Goal: Task Accomplishment & Management: Use online tool/utility

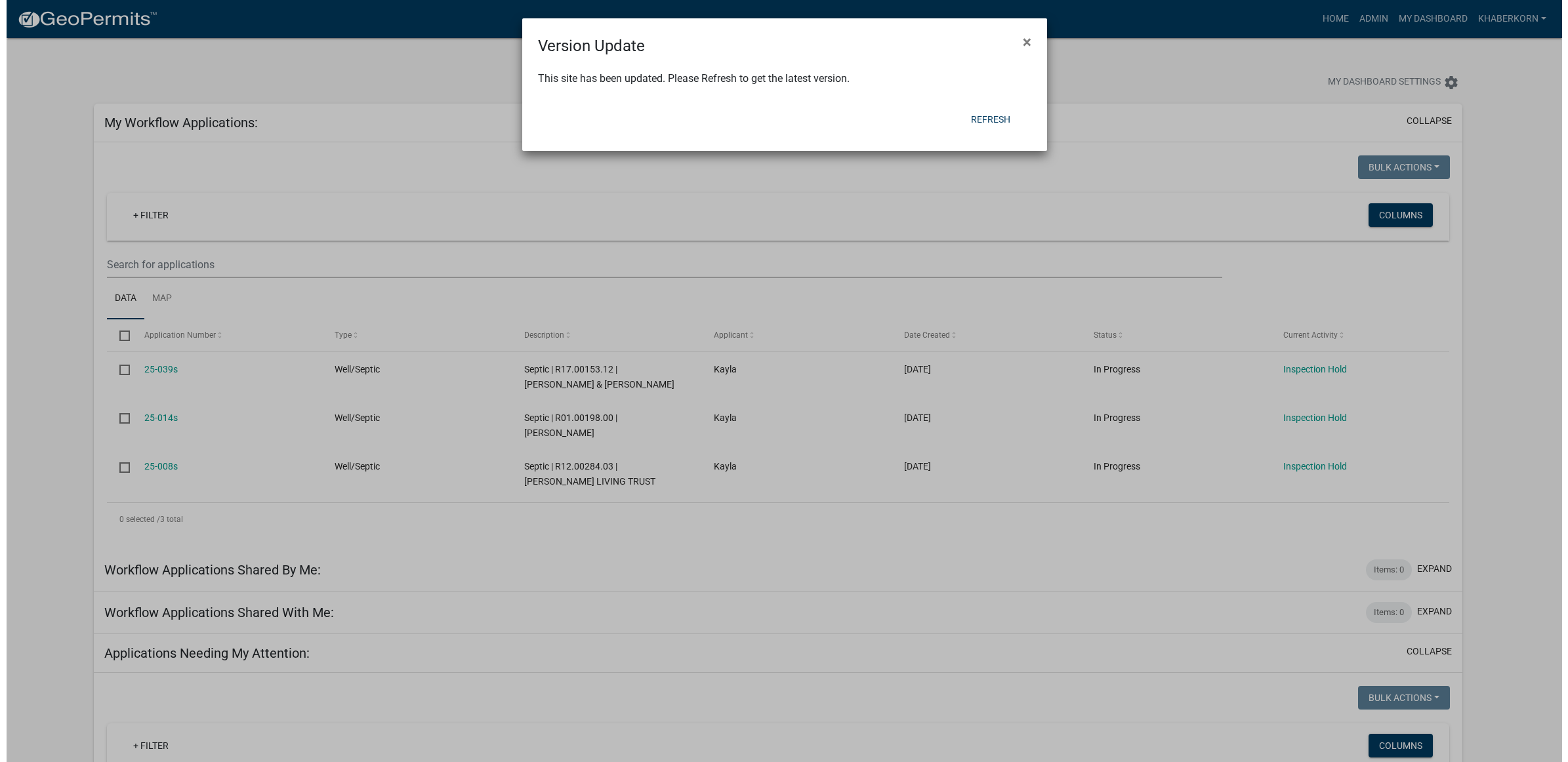
scroll to position [656, 0]
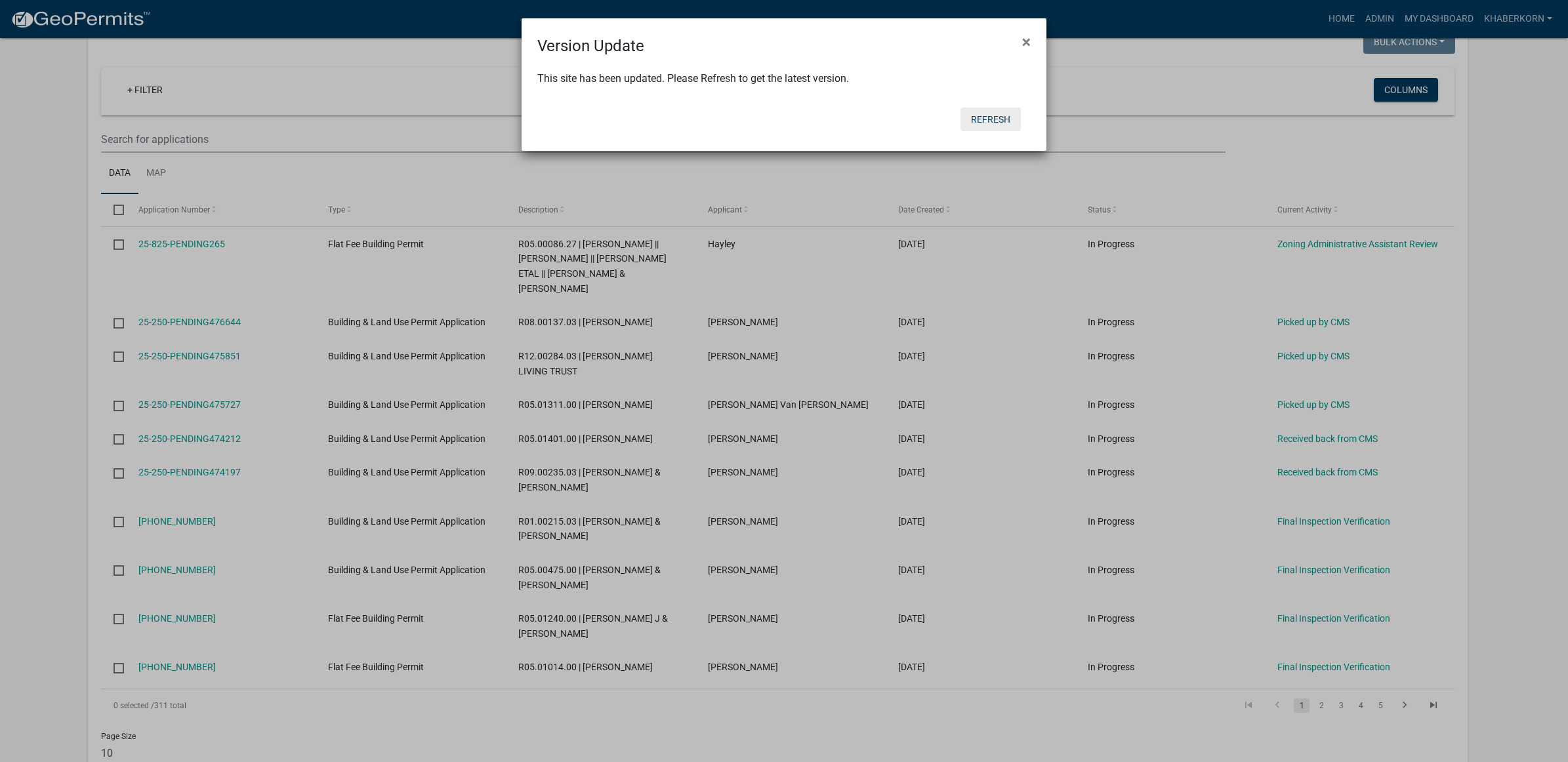
click at [989, 110] on button "Refresh" at bounding box center [990, 119] width 60 height 24
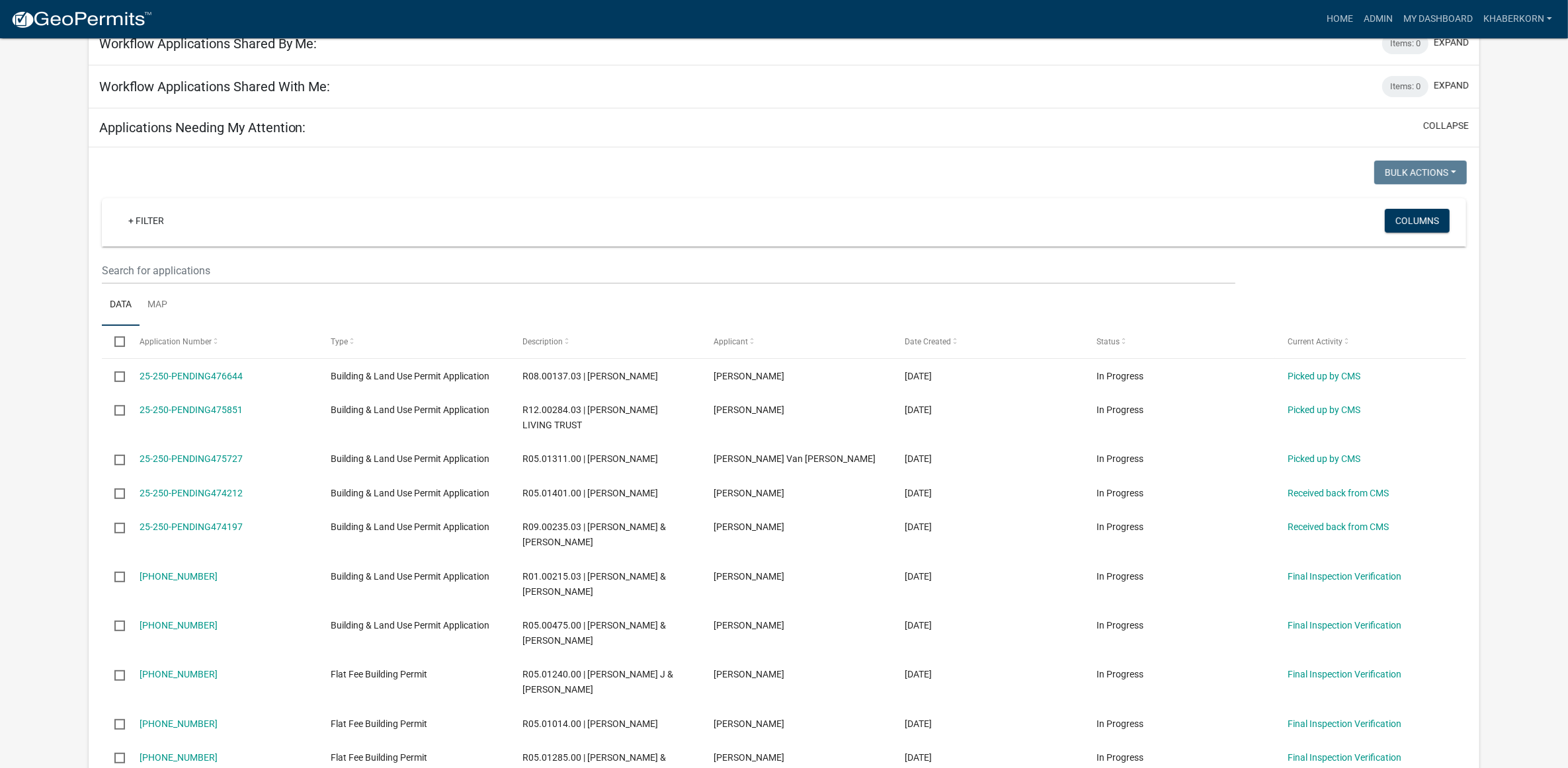
scroll to position [579, 0]
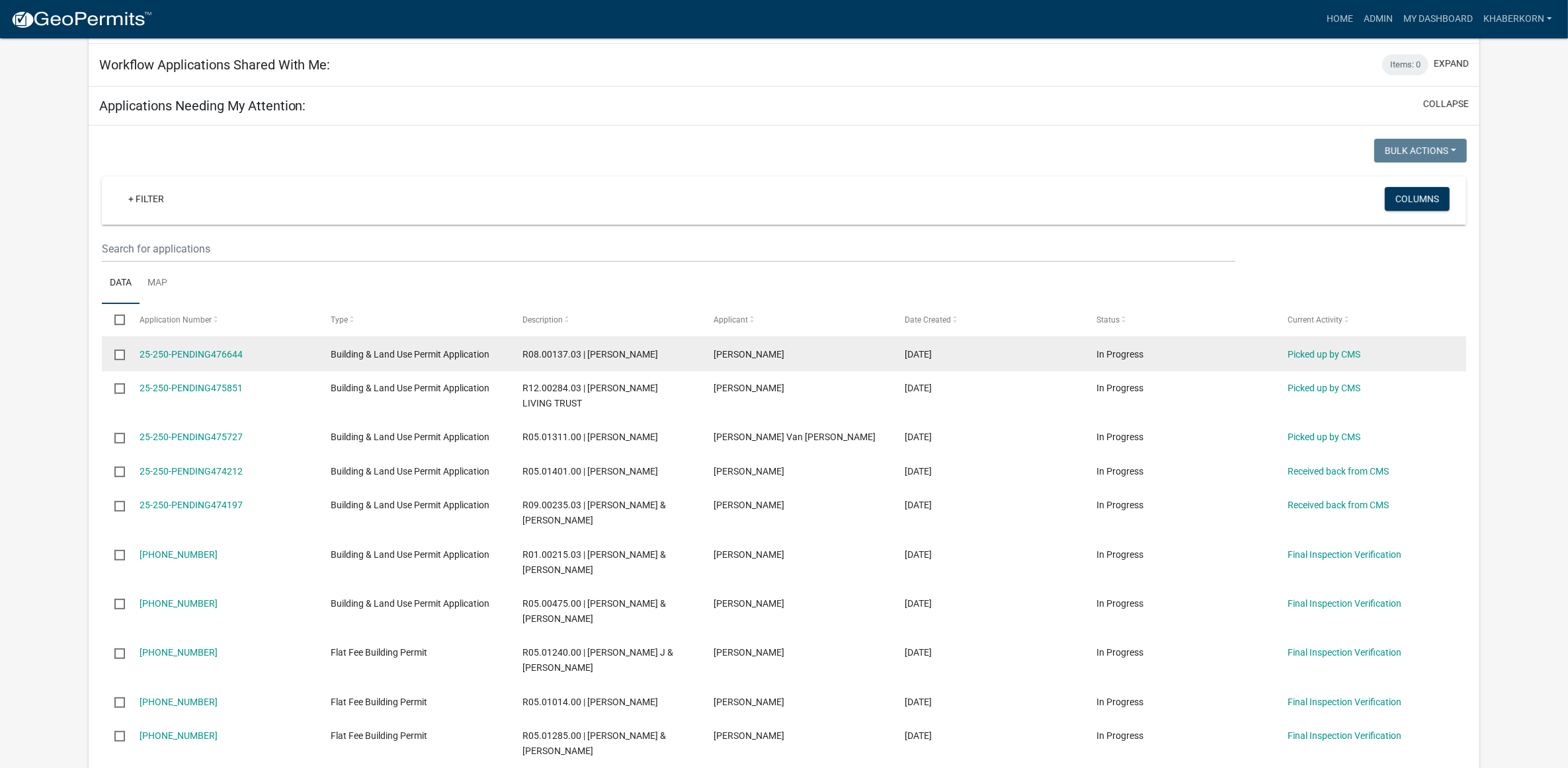
scroll to position [388, 0]
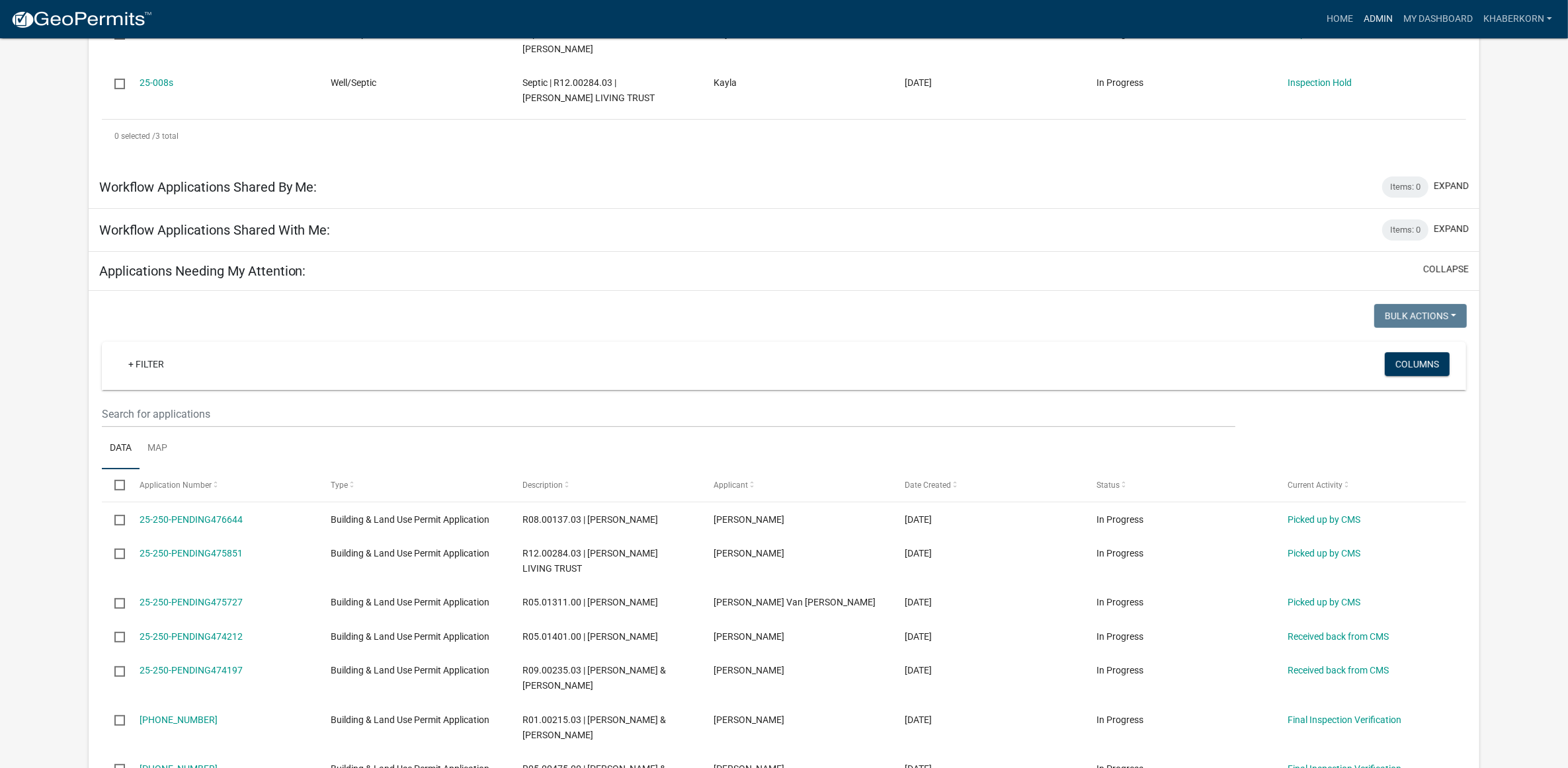
click at [1390, 11] on link "Admin" at bounding box center [1378, 19] width 40 height 25
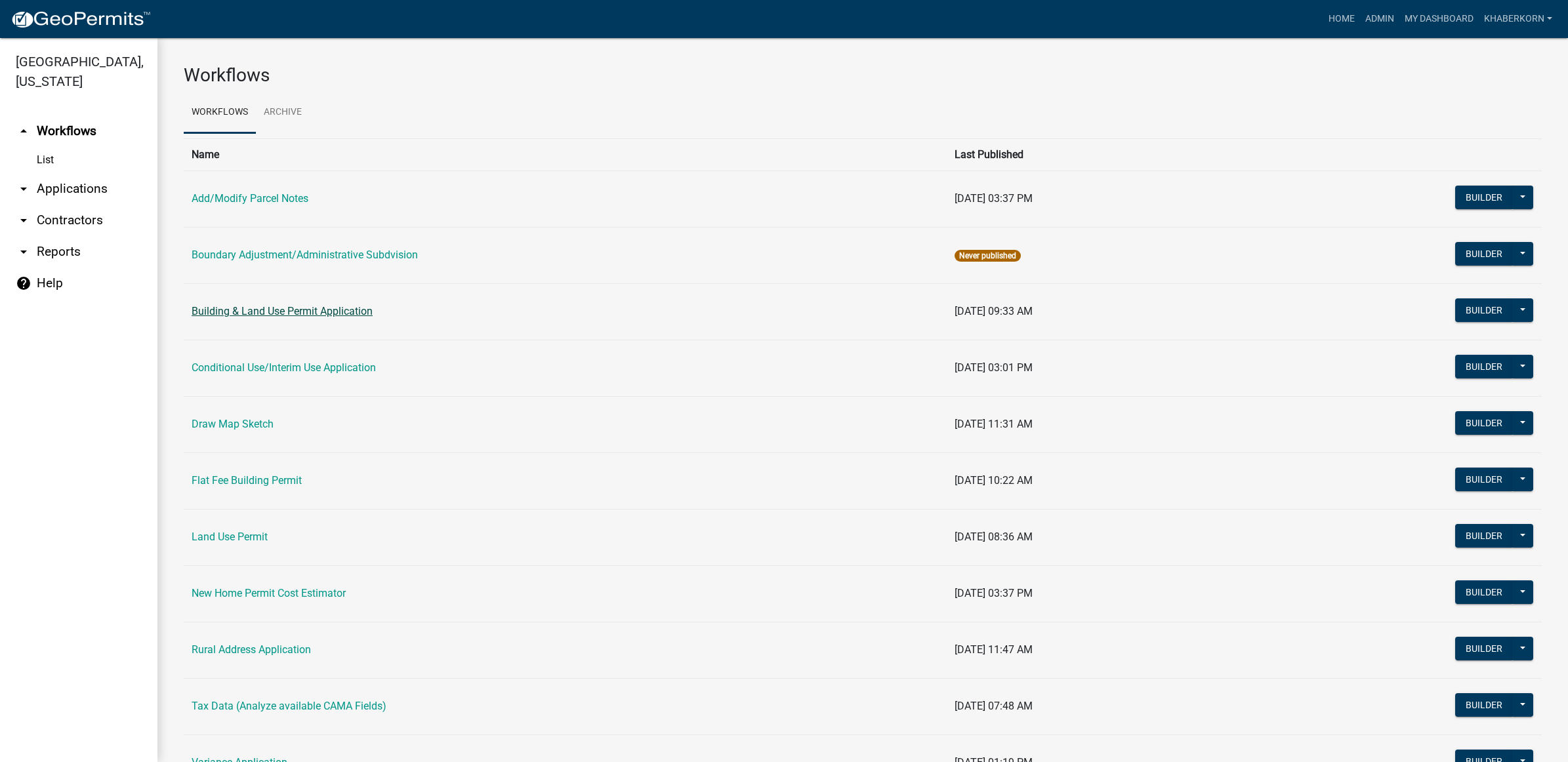
click at [263, 315] on link "Building & Land Use Permit Application" at bounding box center [282, 311] width 181 height 12
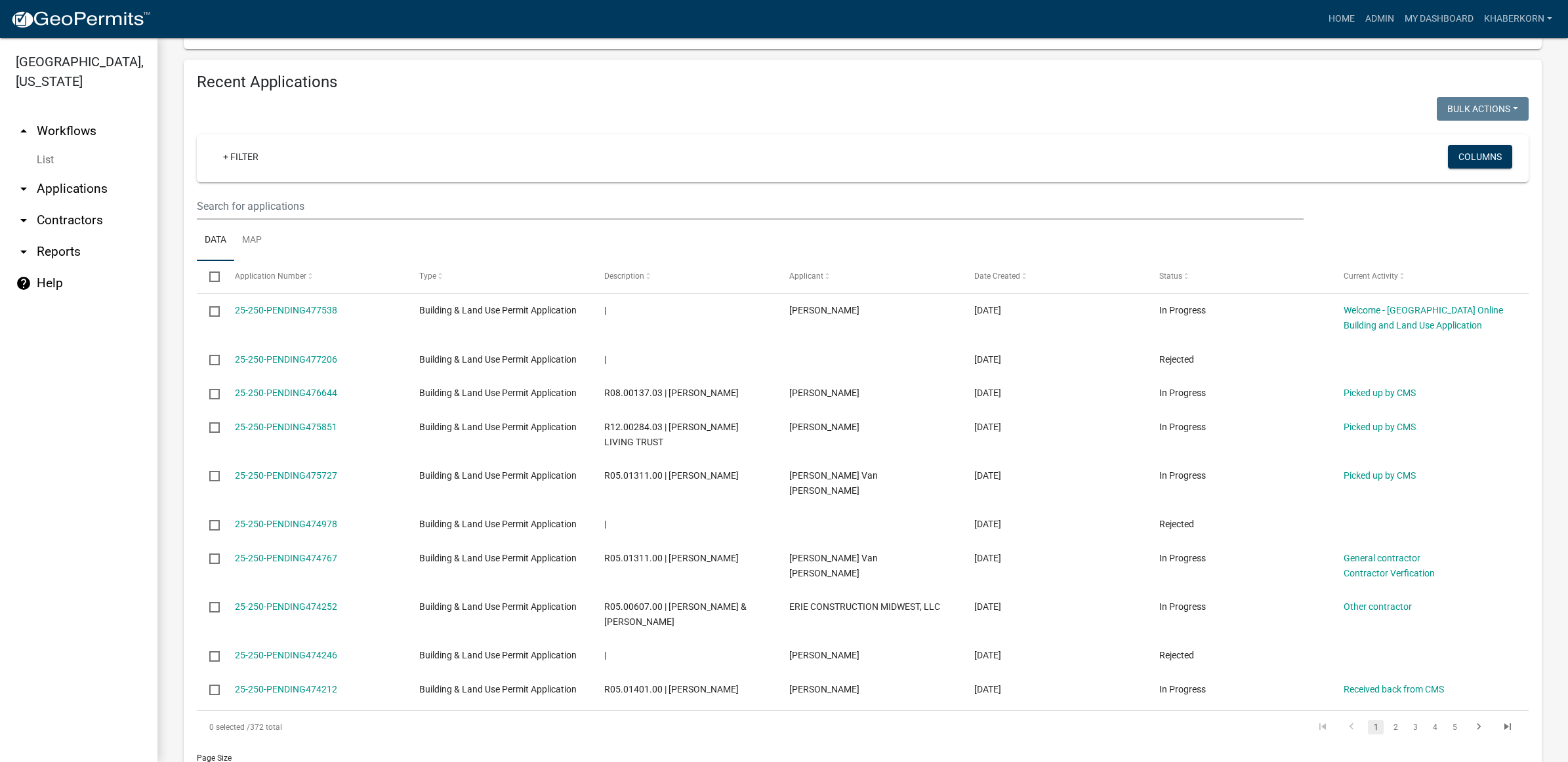
scroll to position [984, 0]
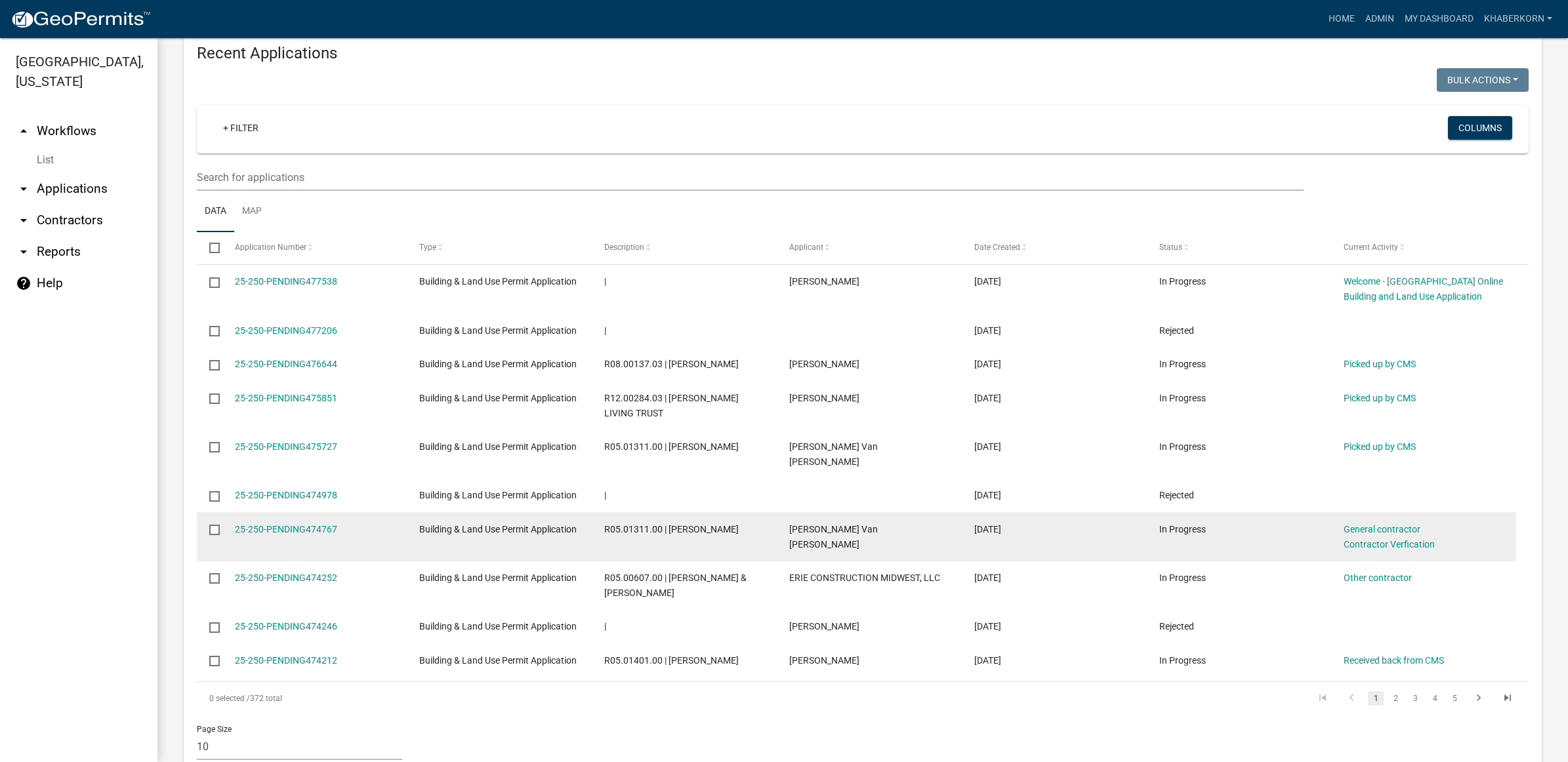
click at [215, 531] on input "checkbox" at bounding box center [213, 529] width 8 height 8
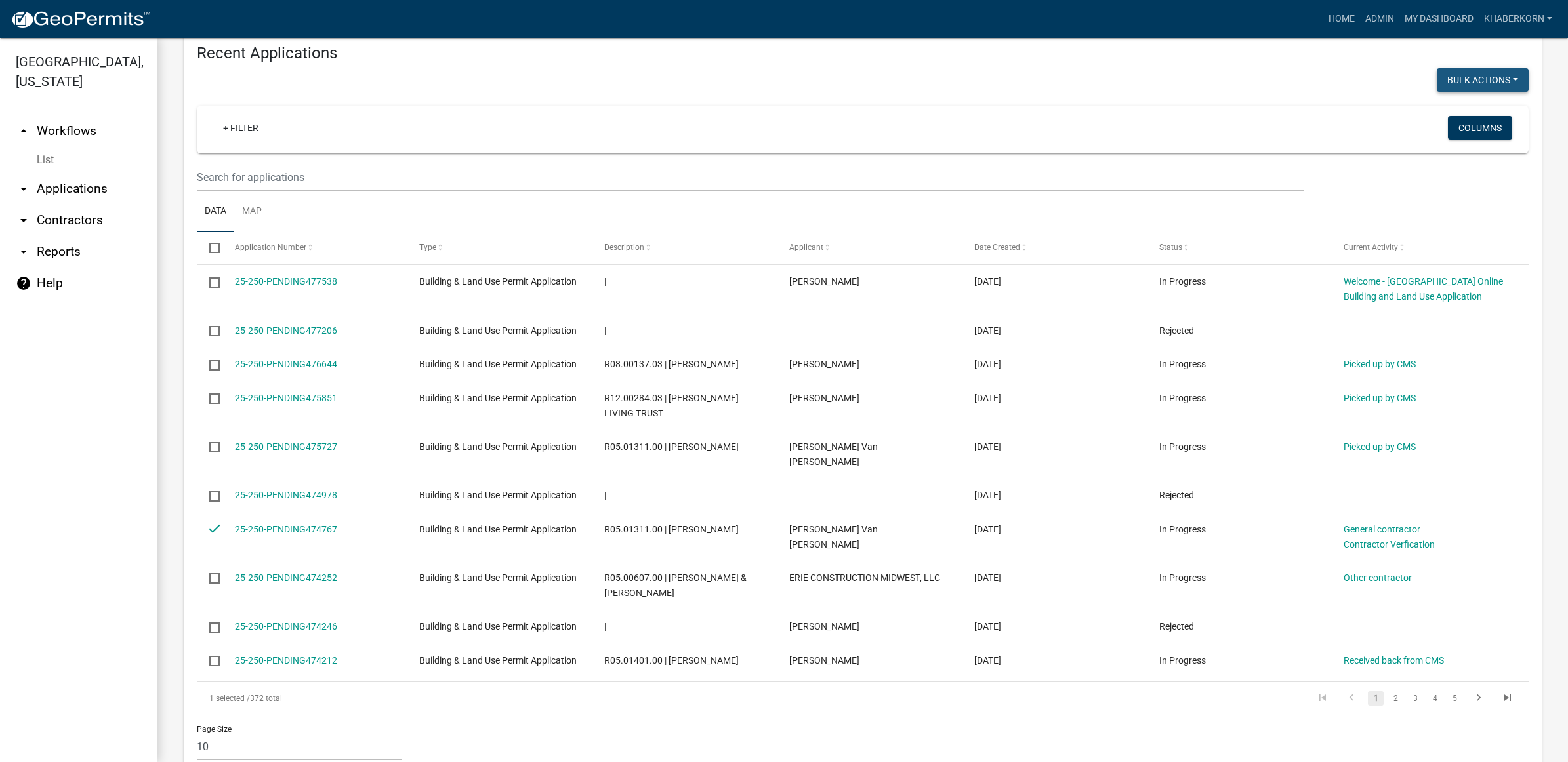
click at [1438, 73] on button "Bulk Actions" at bounding box center [1482, 80] width 91 height 24
click at [1452, 121] on button "Void" at bounding box center [1476, 114] width 105 height 31
checkbox input "false"
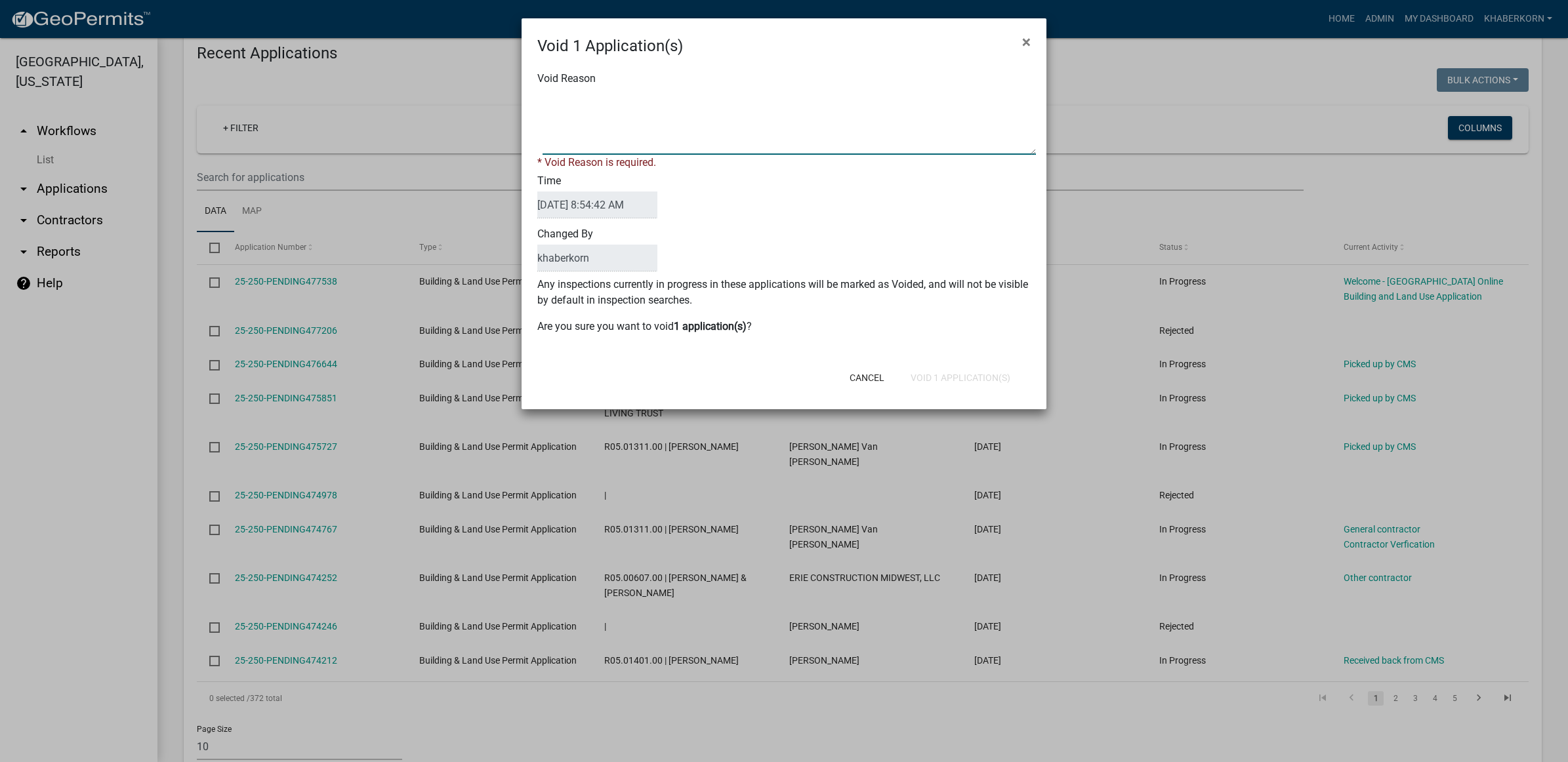
click at [611, 123] on textarea "Void Reason" at bounding box center [789, 122] width 494 height 66
type textarea "Duplicate"
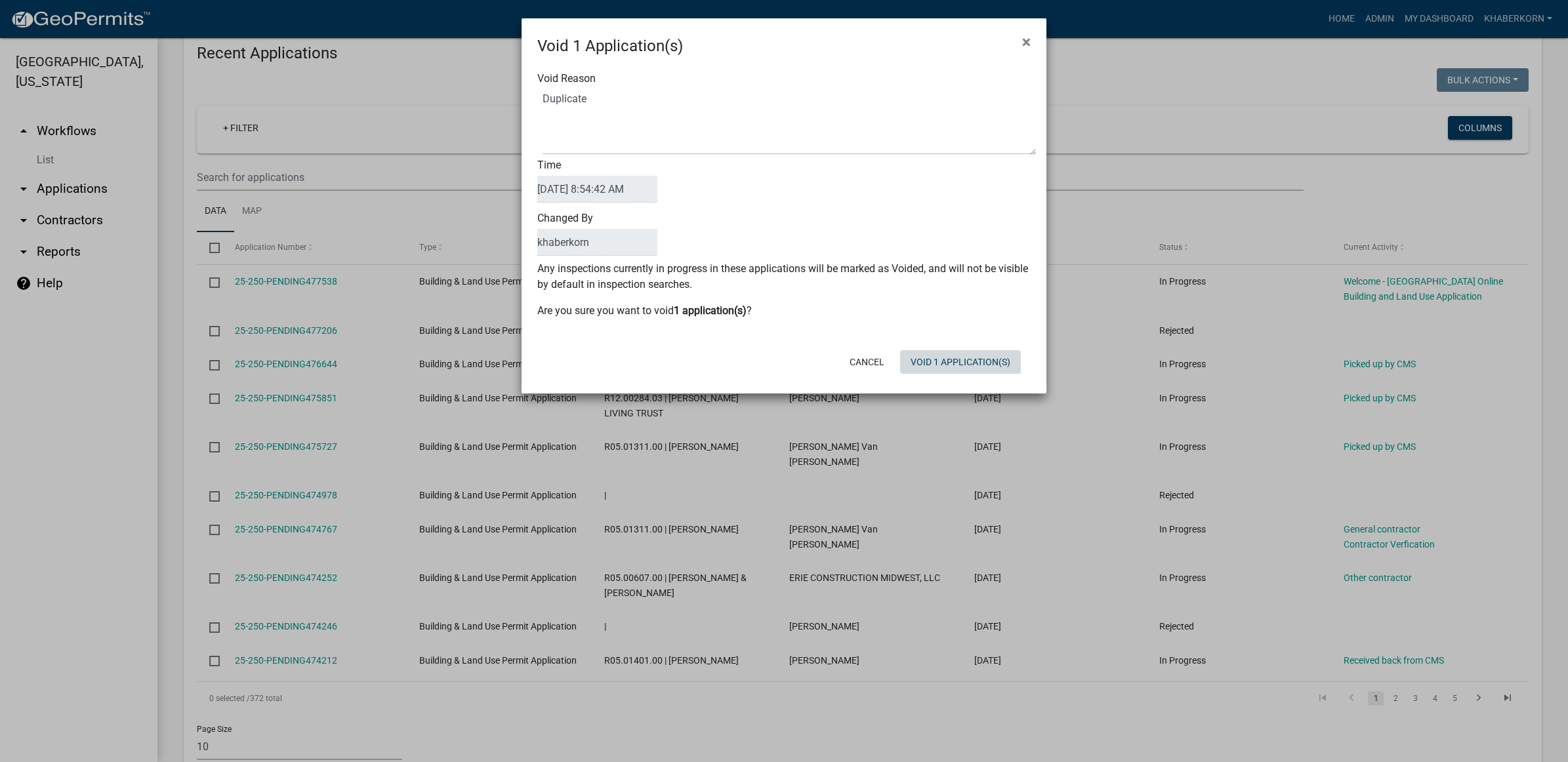
click at [936, 381] on form "Void 1 Application(s) × Void Reason Time 09/12/2025 8:54:42 AM Changed By khabe…" at bounding box center [784, 199] width 525 height 363
click at [936, 361] on button "Void 1 Application(s)" at bounding box center [960, 362] width 120 height 24
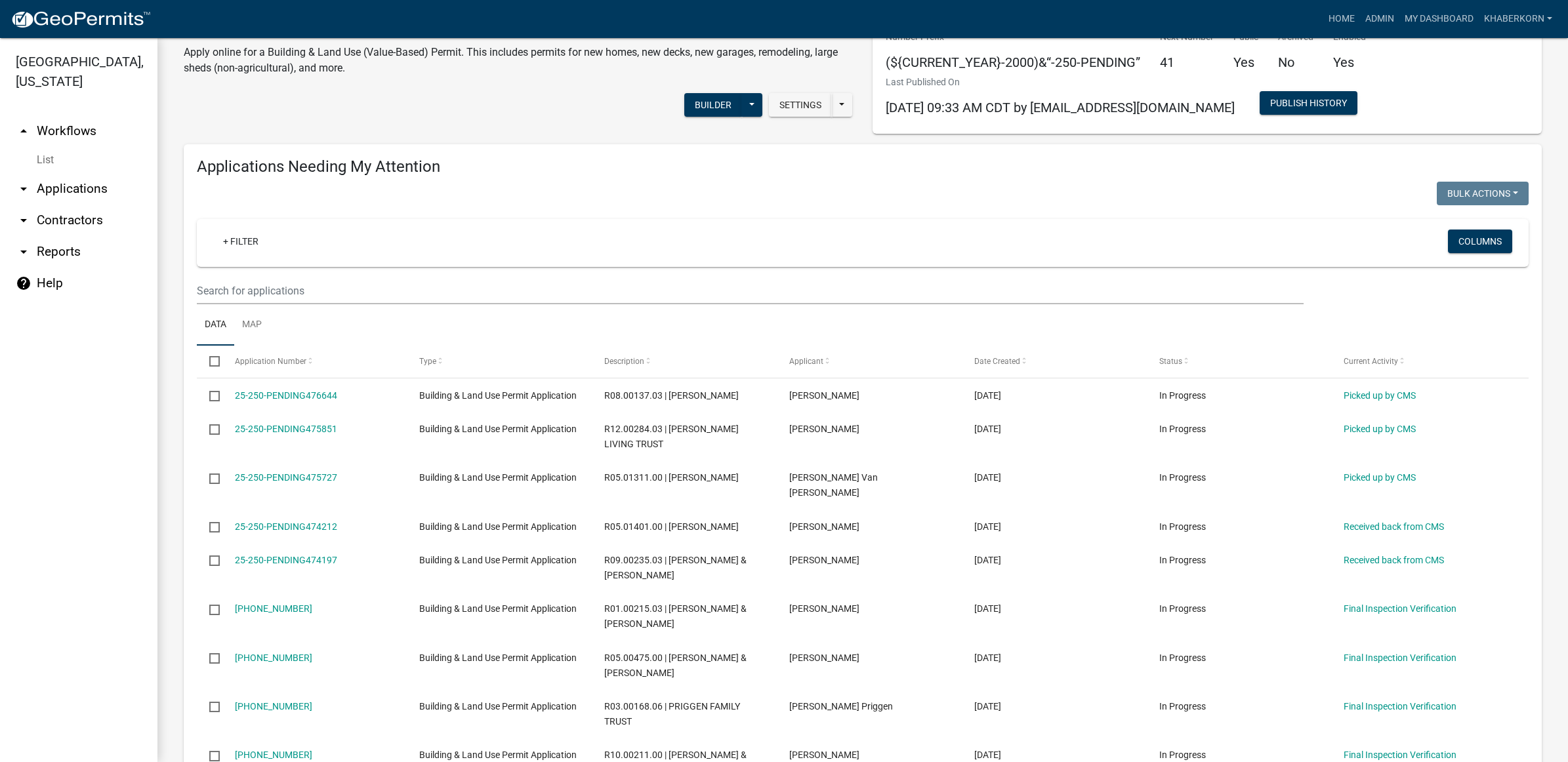
scroll to position [0, 0]
